Goal: Information Seeking & Learning: Learn about a topic

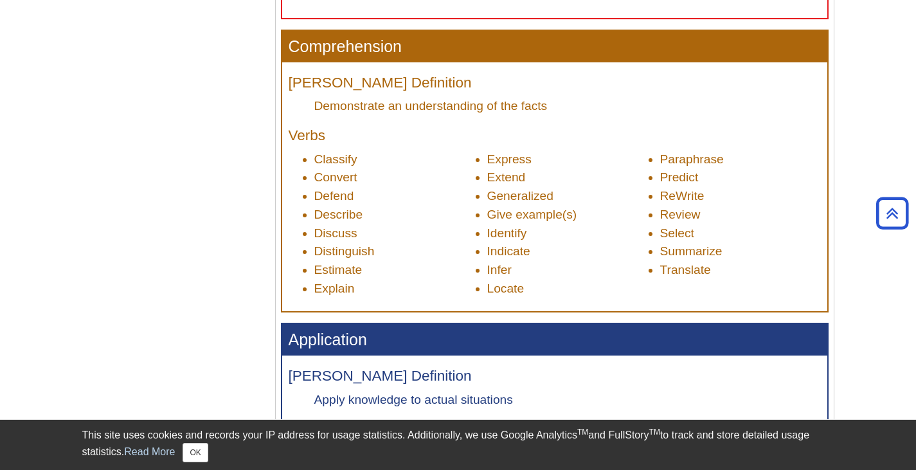
scroll to position [771, 0]
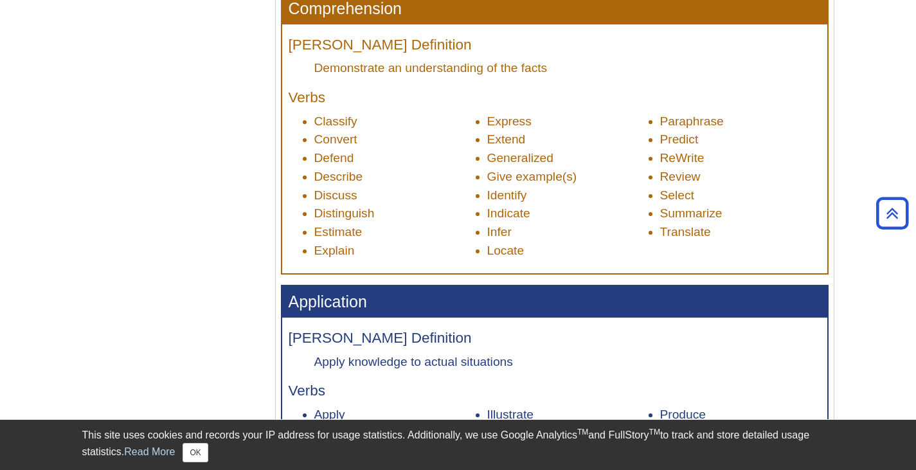
click at [324, 120] on li "Classify" at bounding box center [394, 121] width 161 height 19
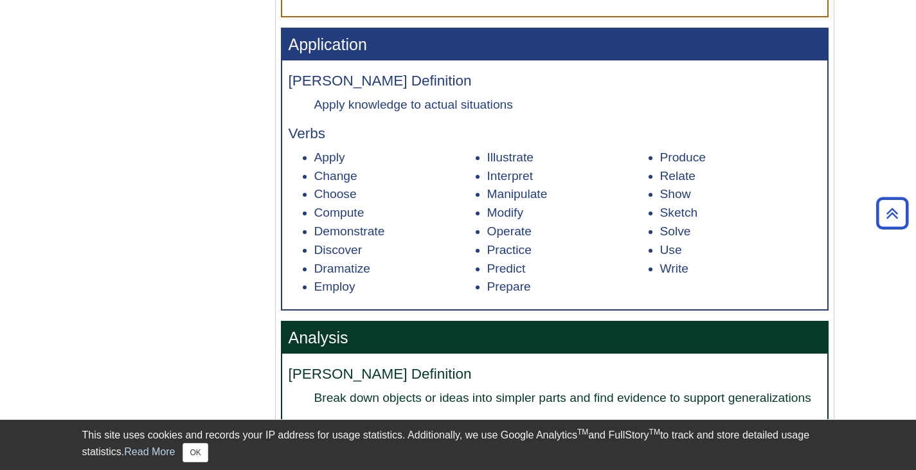
click at [319, 150] on li "Apply" at bounding box center [394, 157] width 161 height 19
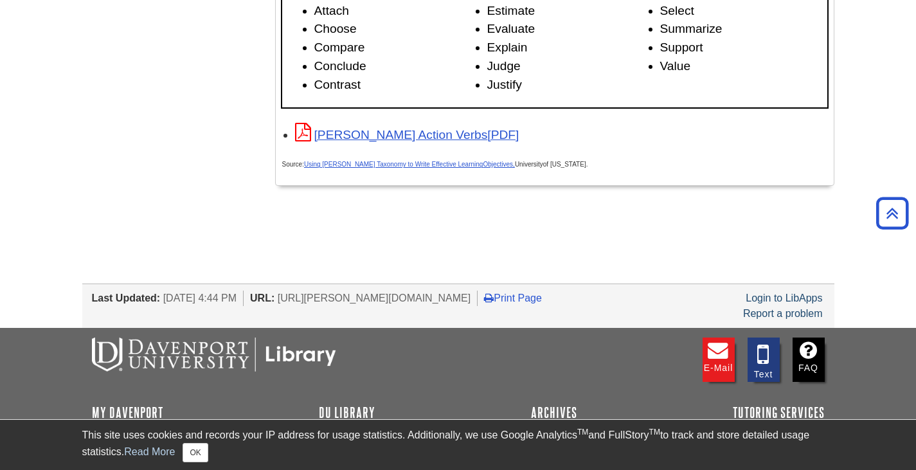
scroll to position [2228, 0]
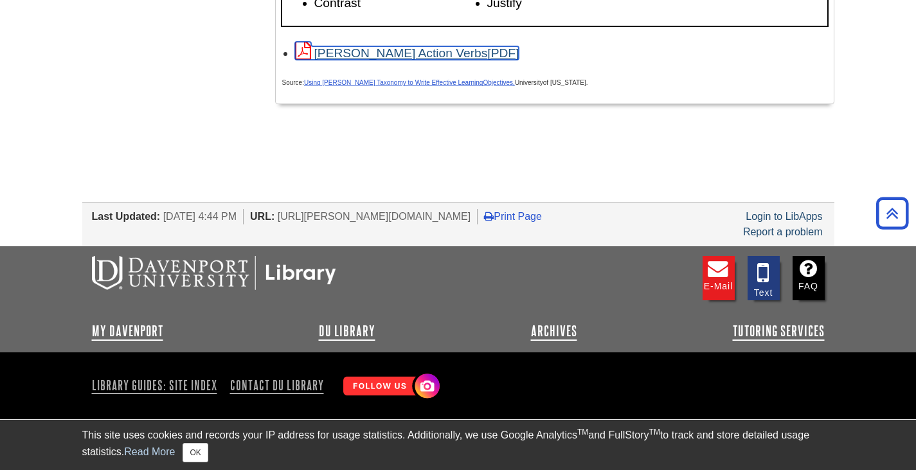
click at [416, 48] on link "[PERSON_NAME] Action Verbs" at bounding box center [407, 52] width 224 height 13
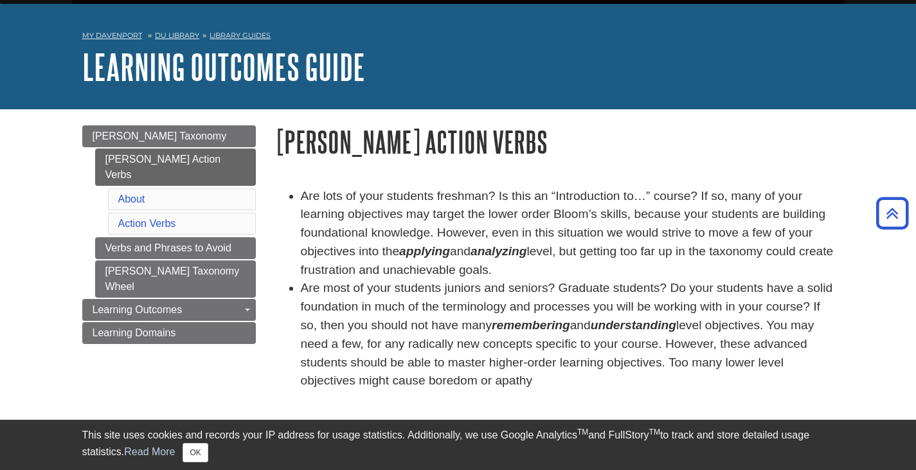
scroll to position [0, 0]
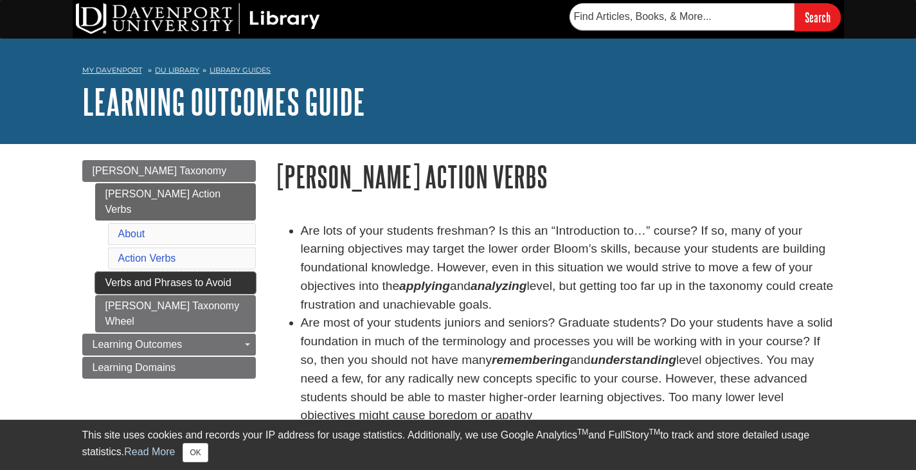
drag, startPoint x: 74, startPoint y: 284, endPoint x: 177, endPoint y: 269, distance: 104.6
click at [74, 284] on div "Menu Bloom's Taxonomy Bloom's Action Verbs About Action Verbs Verbs and Phrases…" at bounding box center [169, 285] width 193 height 251
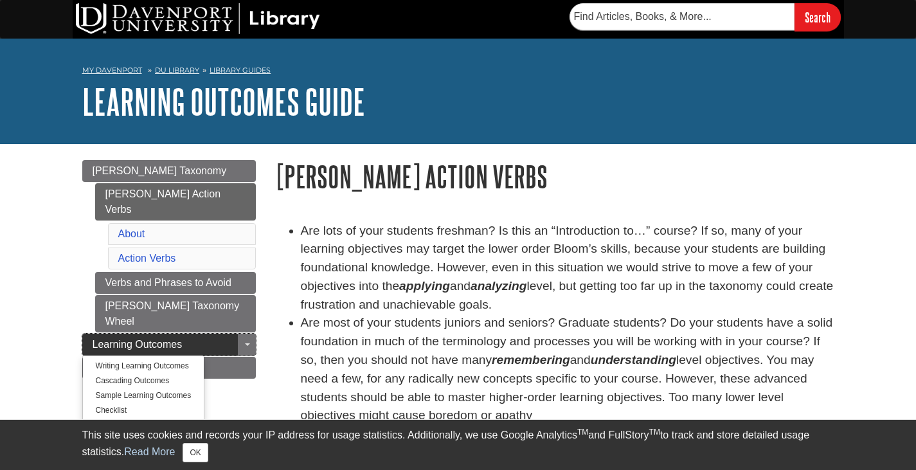
click at [236, 333] on link "Learning Outcomes" at bounding box center [168, 344] width 173 height 22
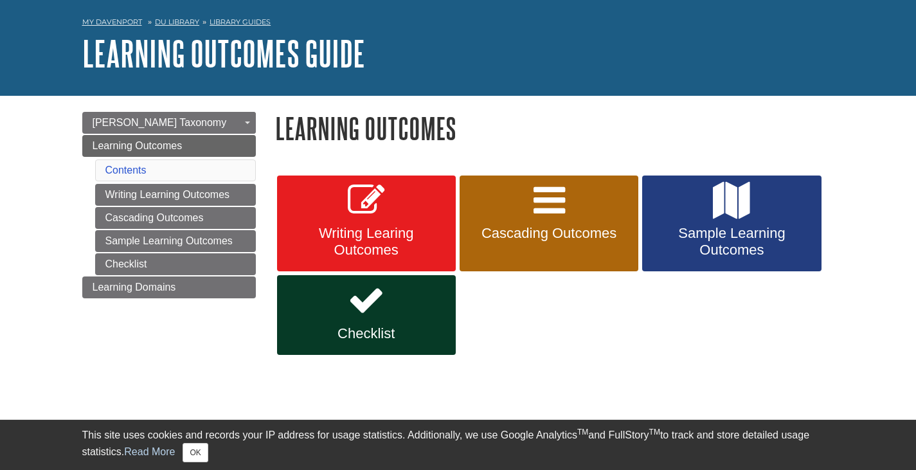
scroll to position [64, 0]
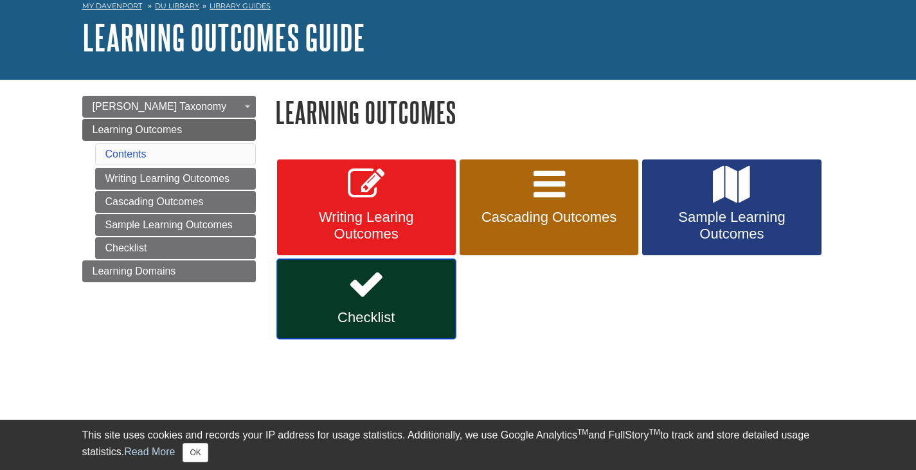
click at [362, 289] on icon at bounding box center [366, 283] width 37 height 37
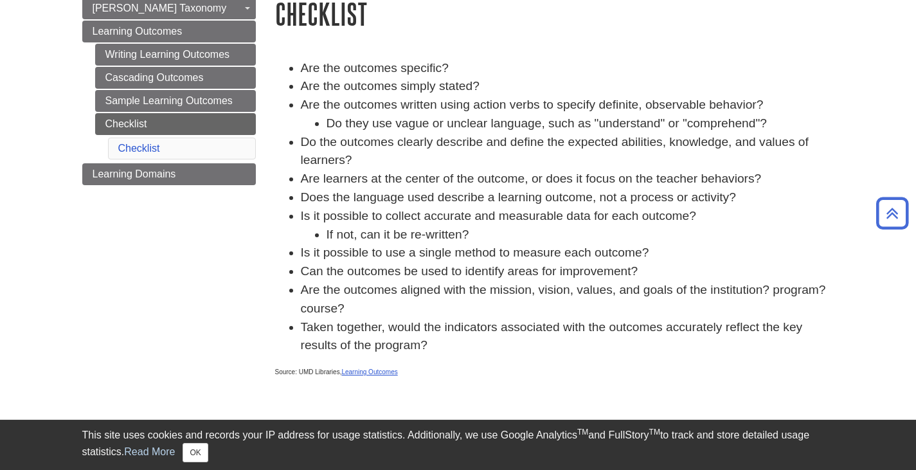
scroll to position [129, 0]
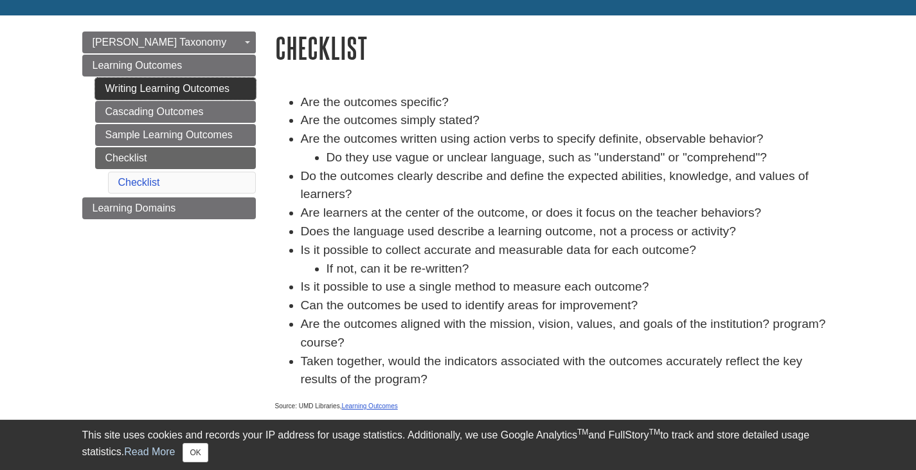
click at [150, 89] on link "Writing Learning Outcomes" at bounding box center [175, 89] width 161 height 22
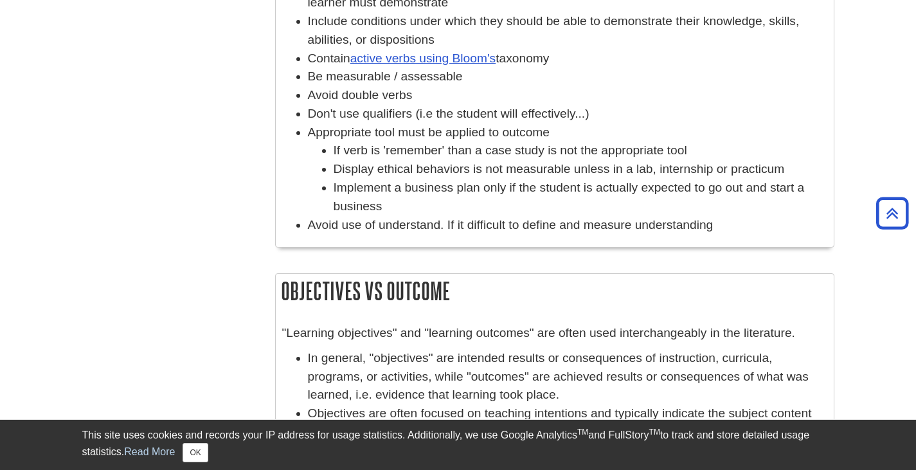
scroll to position [578, 0]
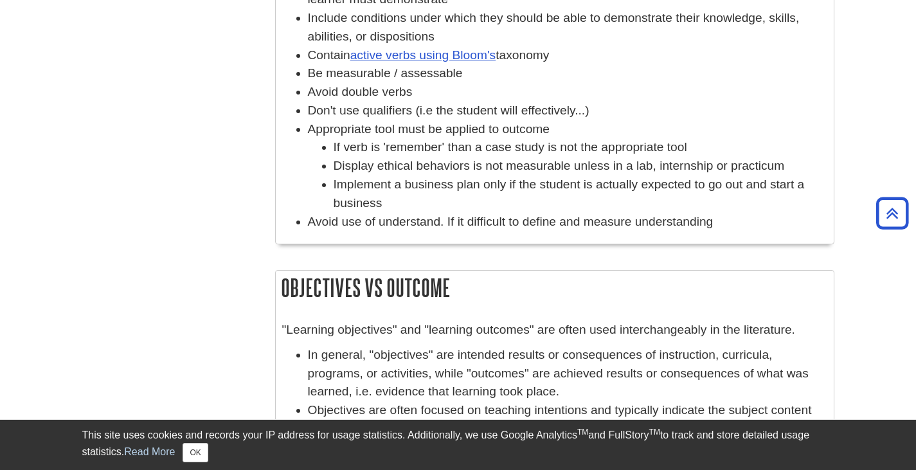
click at [324, 88] on li "Avoid double verbs" at bounding box center [567, 92] width 519 height 19
click at [315, 127] on li "Appropriate tool must be applied to outcome If verb is 'remember' than a case s…" at bounding box center [567, 166] width 519 height 93
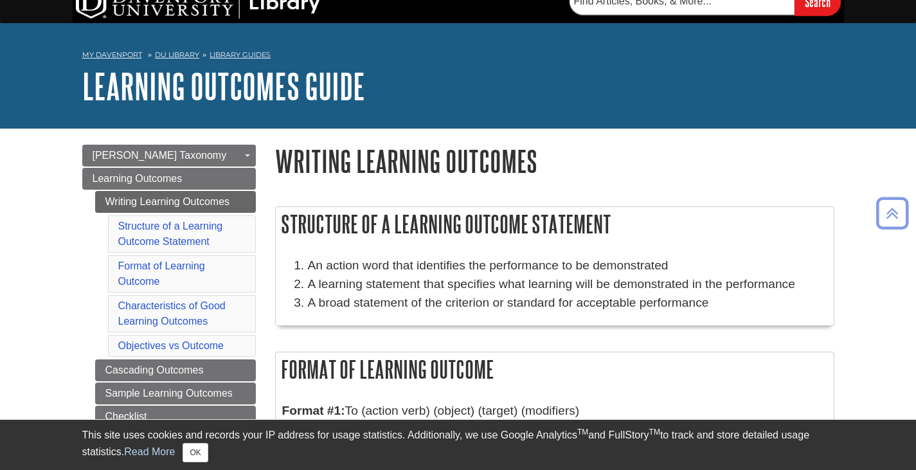
scroll to position [0, 0]
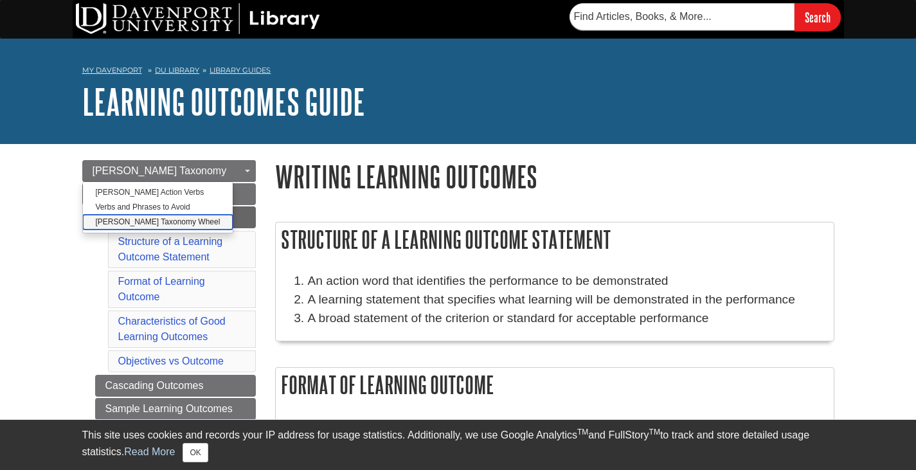
click at [161, 218] on link "[PERSON_NAME] Taxonomy Wheel" at bounding box center [158, 222] width 150 height 15
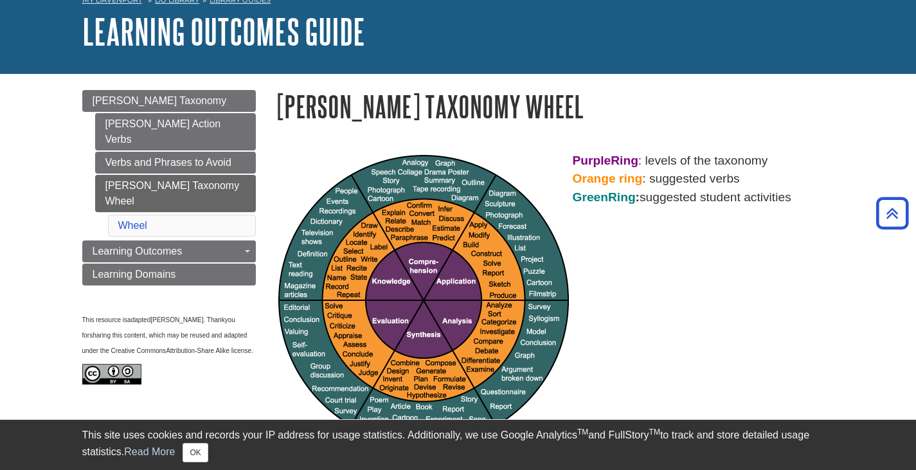
scroll to position [64, 0]
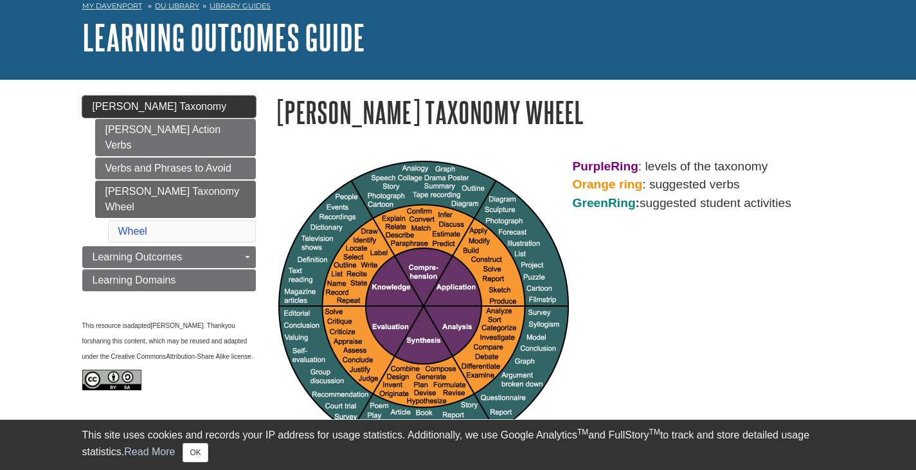
click at [196, 107] on link "[PERSON_NAME] Taxonomy" at bounding box center [168, 107] width 173 height 22
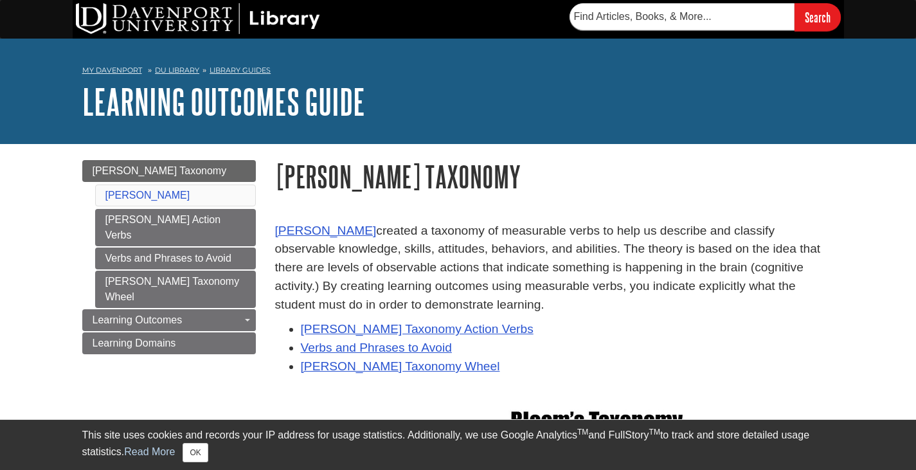
scroll to position [129, 0]
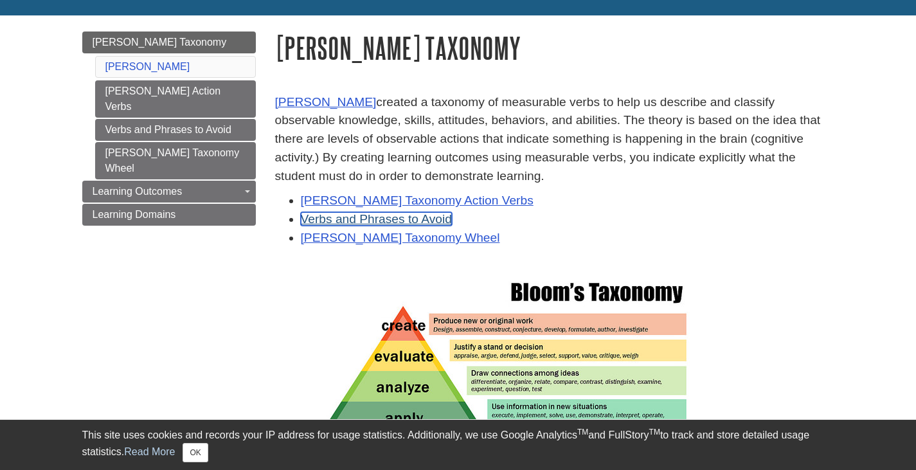
click at [421, 216] on link "Verbs and Phrases to Avoid" at bounding box center [376, 218] width 151 height 13
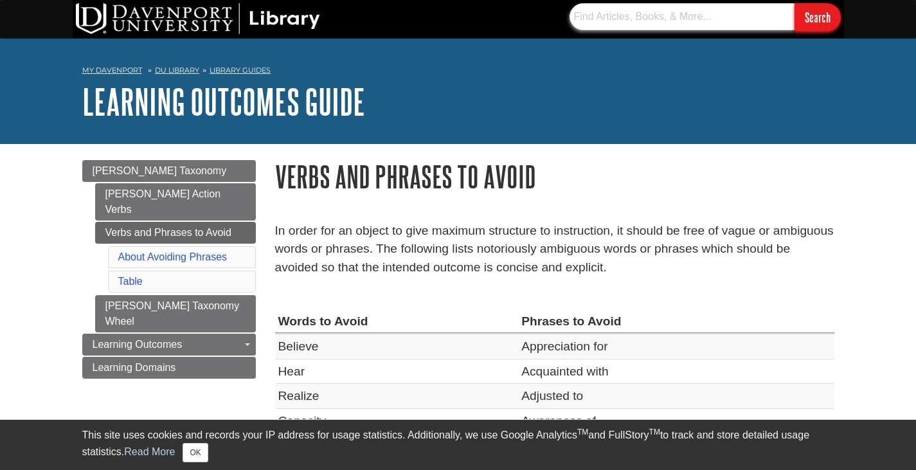
click at [666, 9] on input "text" at bounding box center [681, 16] width 225 height 27
click at [544, 96] on h1 "Learning Outcomes Guide" at bounding box center [458, 101] width 752 height 39
click at [669, 22] on input "text" at bounding box center [681, 16] width 225 height 27
type input "l"
type input "learning outcome"
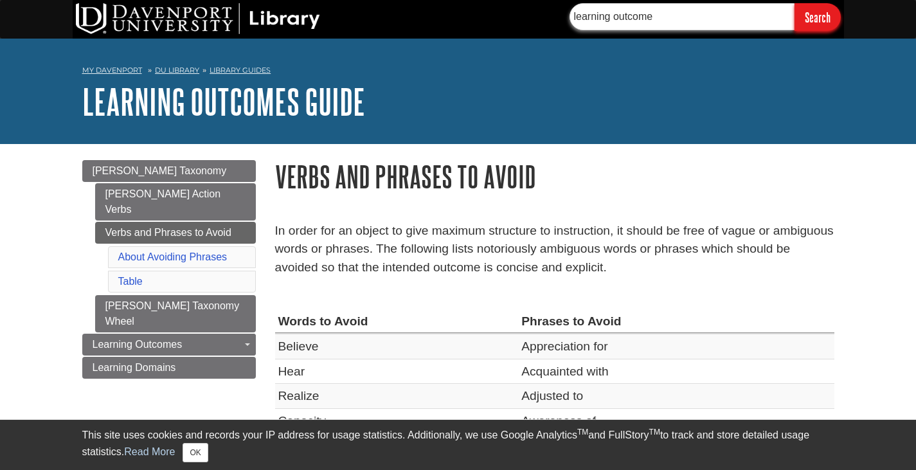
click at [794, 3] on input "Search" at bounding box center [817, 17] width 46 height 28
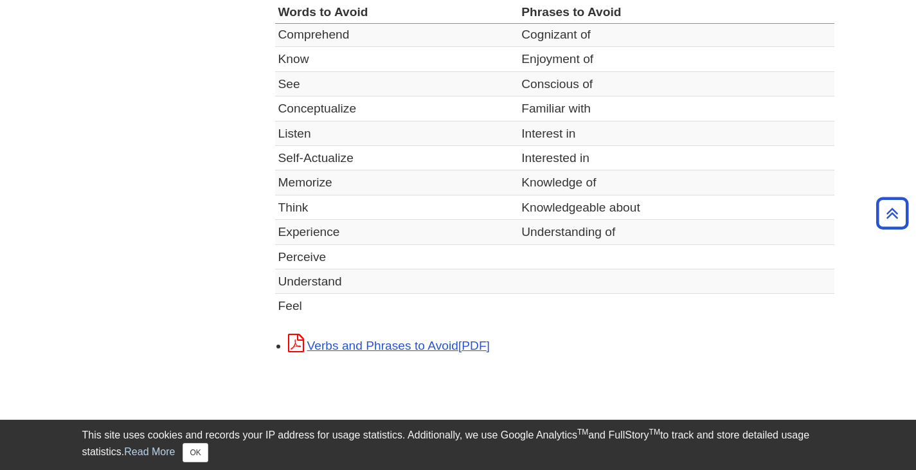
scroll to position [75, 0]
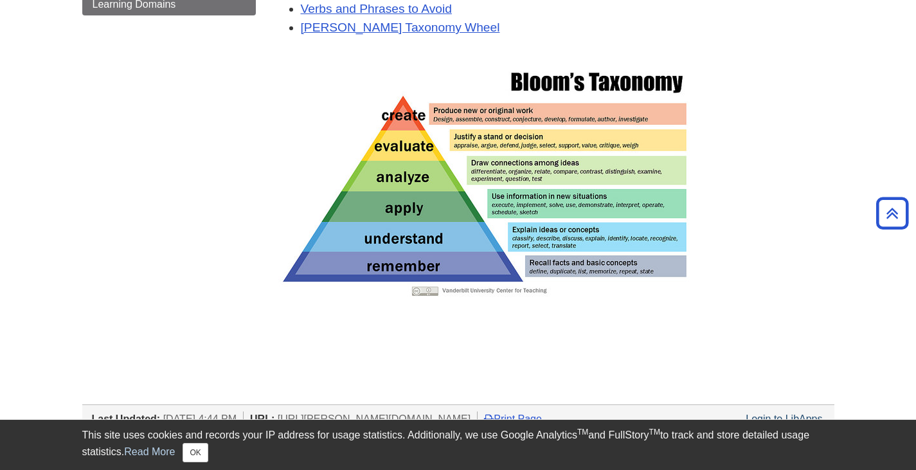
scroll to position [219, 0]
